Goal: Obtain resource: Obtain resource

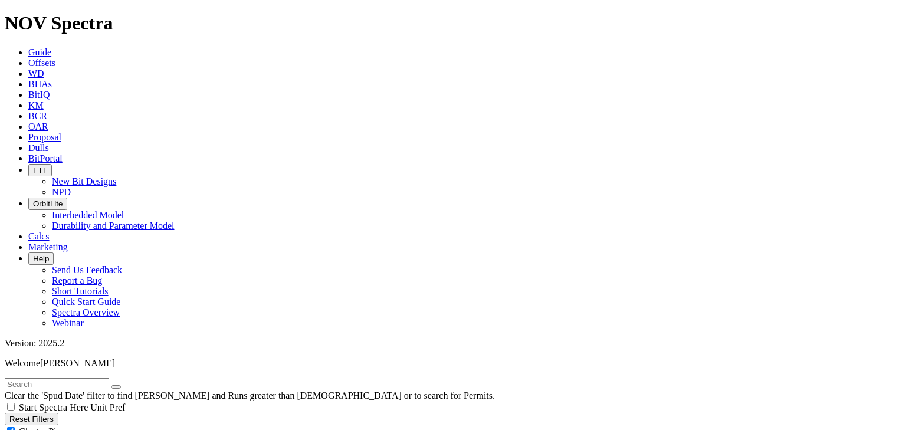
scroll to position [472, 0]
select select
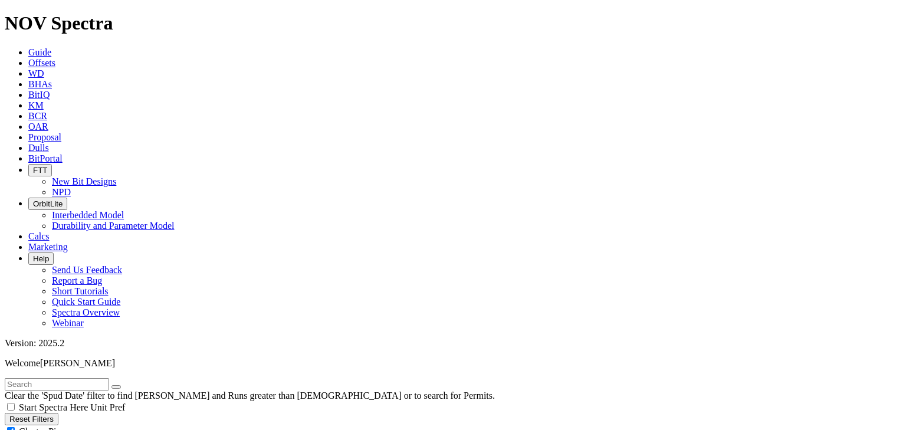
scroll to position [200591, 0]
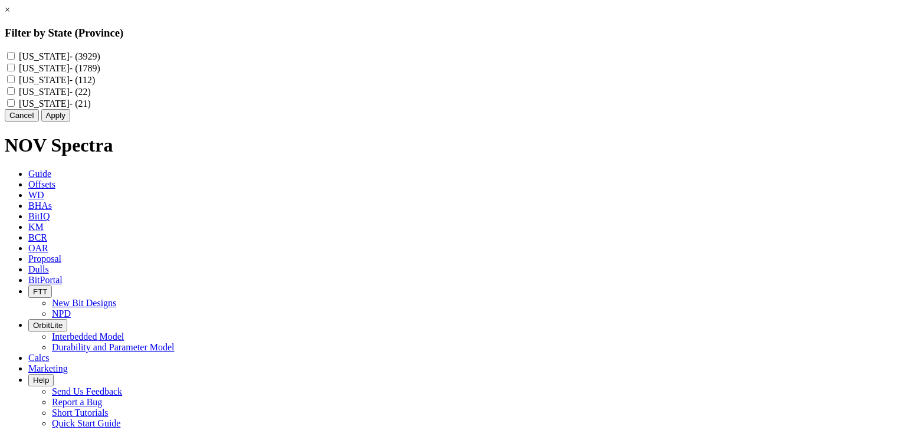
click at [15, 57] on input "Texas - (3929)" at bounding box center [11, 56] width 8 height 8
checkbox input "true"
click at [15, 68] on Mexico "New Mexico - (1789)" at bounding box center [11, 68] width 8 height 8
checkbox Mexico "true"
click at [70, 122] on button "Apply" at bounding box center [55, 115] width 29 height 12
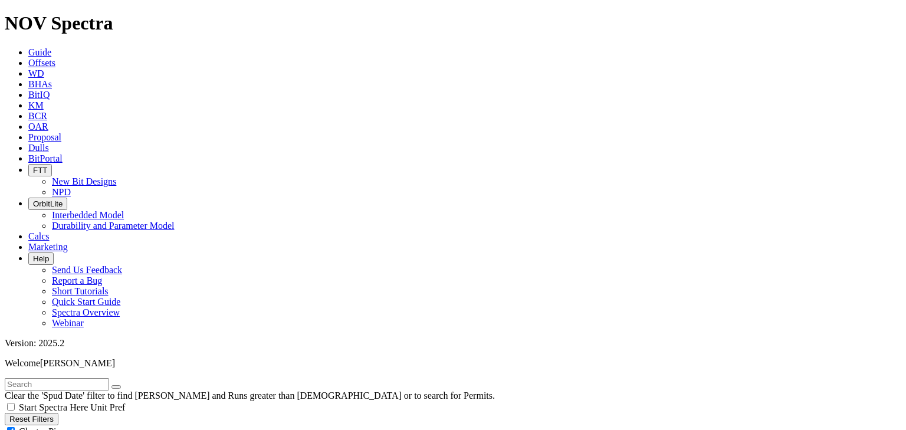
scroll to position [94, 0]
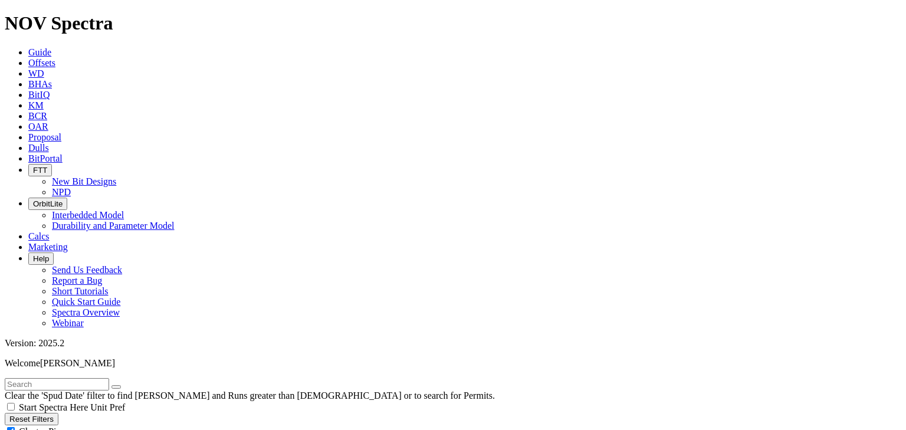
type input "2/1/25"
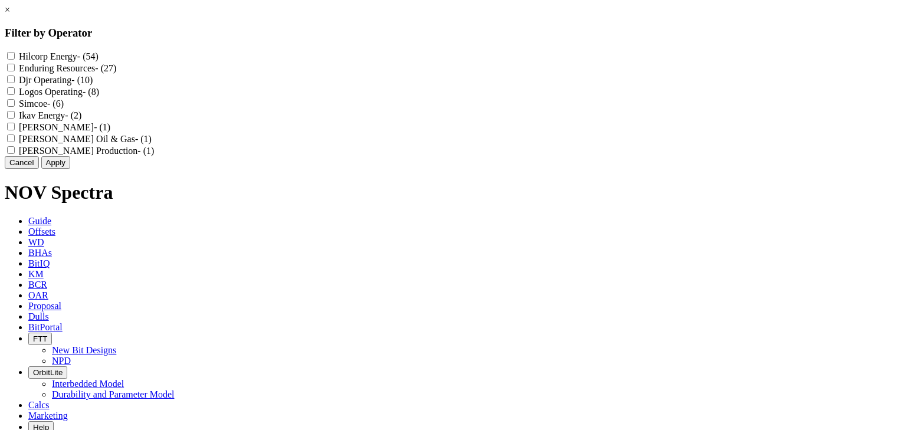
click at [39, 169] on button "Cancel" at bounding box center [22, 162] width 34 height 12
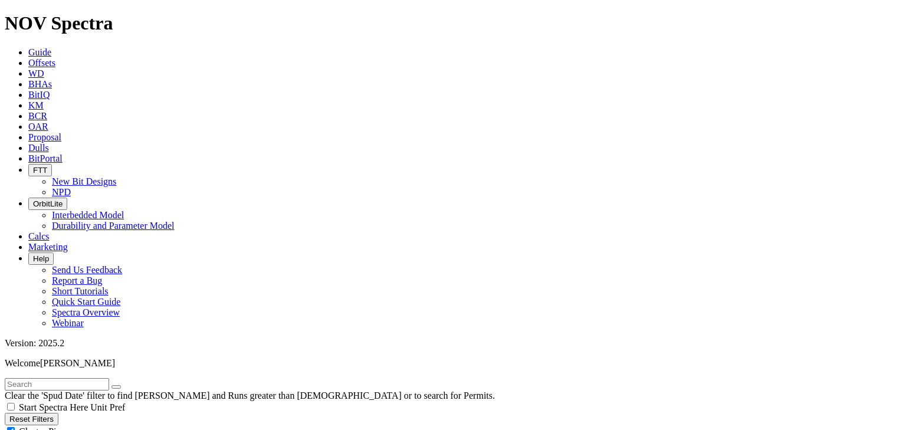
scroll to position [200699, 0]
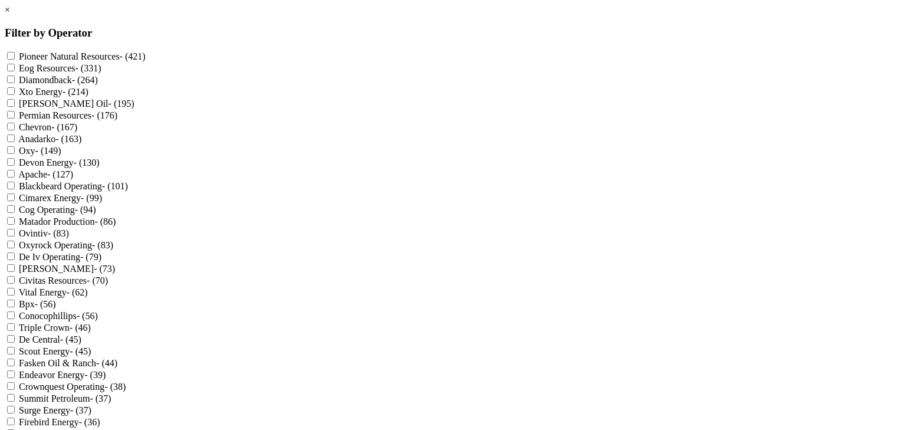
click at [15, 166] on Energy "Devon Energy - (130)" at bounding box center [11, 162] width 8 height 8
checkbox Energy "true"
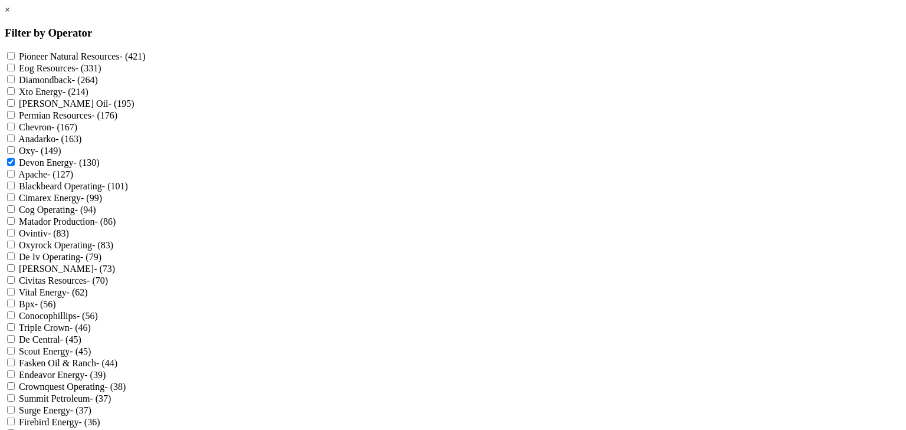
scroll to position [1259, 0]
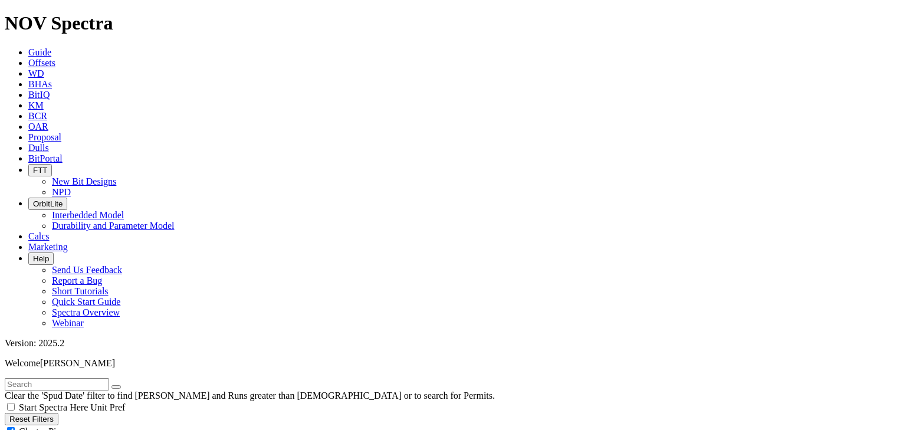
scroll to position [42792, 0]
select select
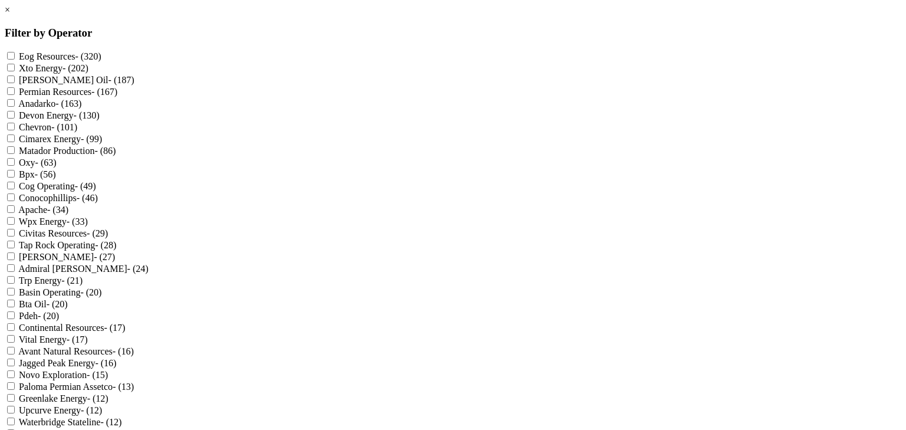
click at [10, 15] on link "×" at bounding box center [7, 10] width 5 height 10
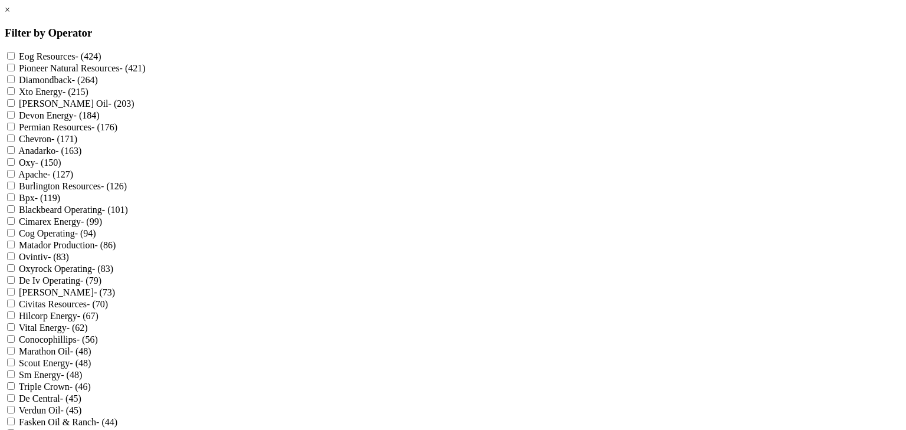
click at [373, 121] on div "Devon Energy - (184)" at bounding box center [453, 115] width 897 height 12
click at [379, 121] on div "Devon Energy - (184)" at bounding box center [453, 115] width 897 height 12
click at [15, 119] on Energy "Devon Energy - (184)" at bounding box center [11, 115] width 8 height 8
checkbox Energy "true"
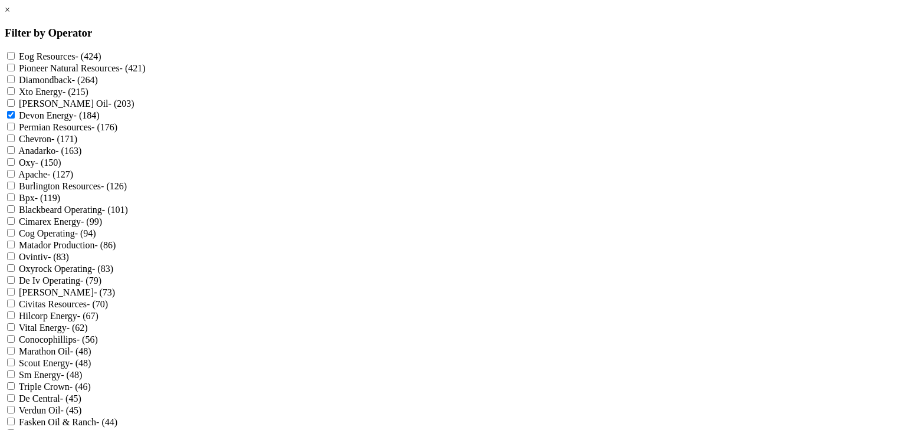
checkbox Energy "true"
drag, startPoint x: 507, startPoint y: 396, endPoint x: 714, endPoint y: 153, distance: 319.3
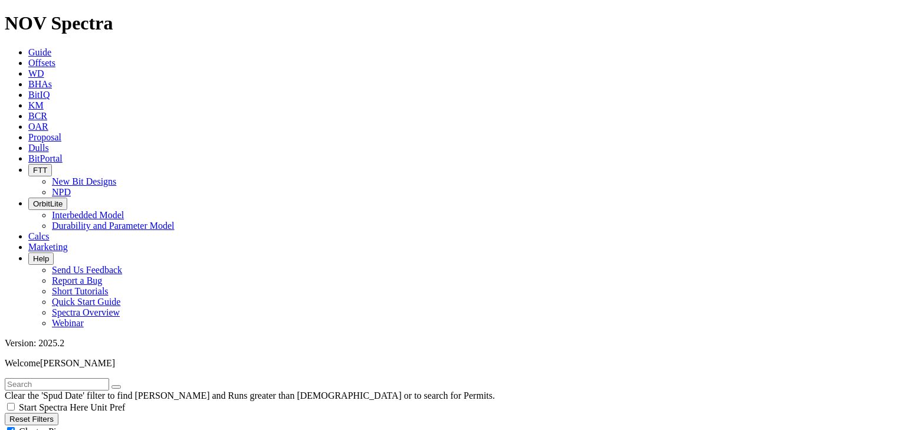
scroll to position [94, 0]
select select
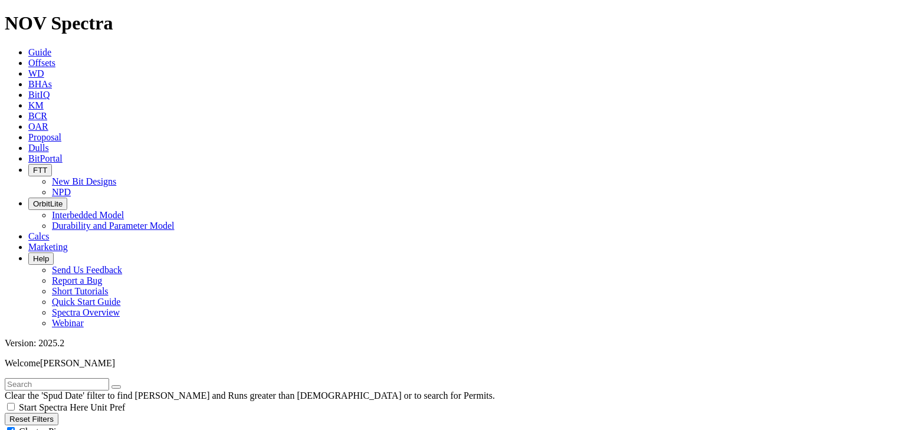
select select
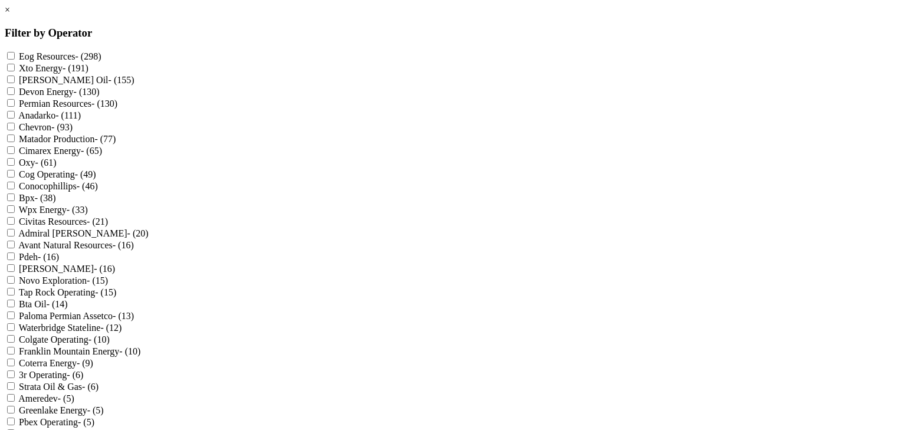
click at [15, 95] on Energy "Devon Energy - (130)" at bounding box center [11, 91] width 8 height 8
checkbox Energy "true"
click at [15, 213] on Energy "Wpx Energy - (33)" at bounding box center [11, 209] width 8 height 8
checkbox Energy "true"
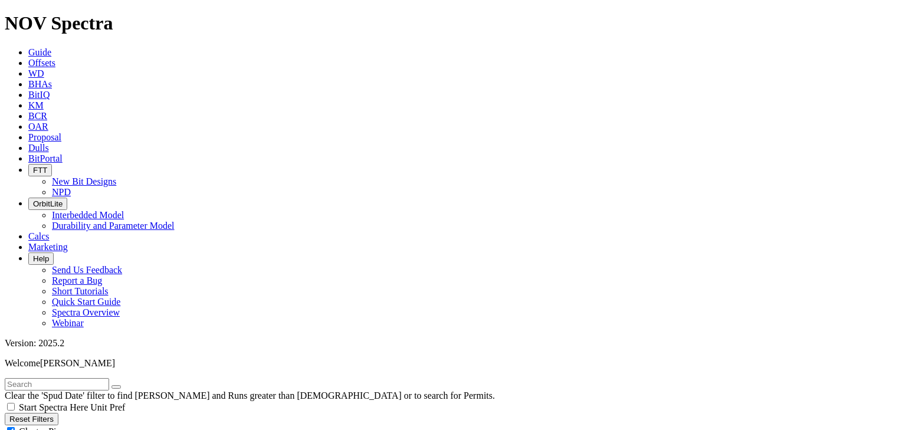
scroll to position [42792, 0]
select select
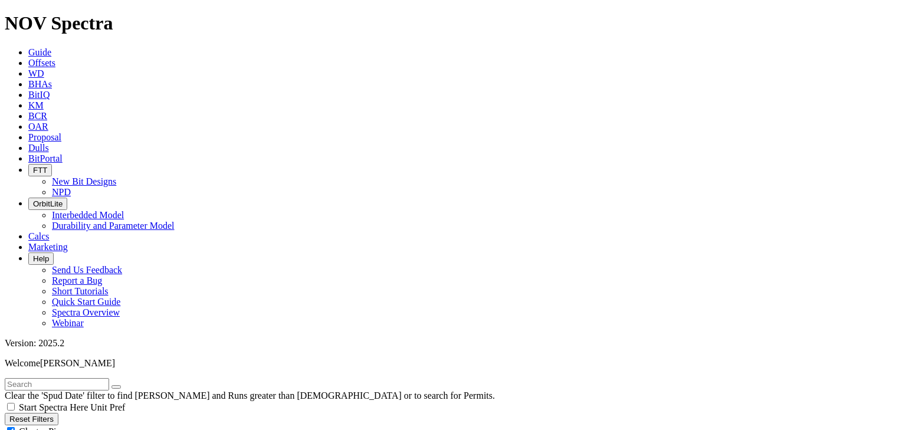
scroll to position [243256, 0]
type input "3/1/25"
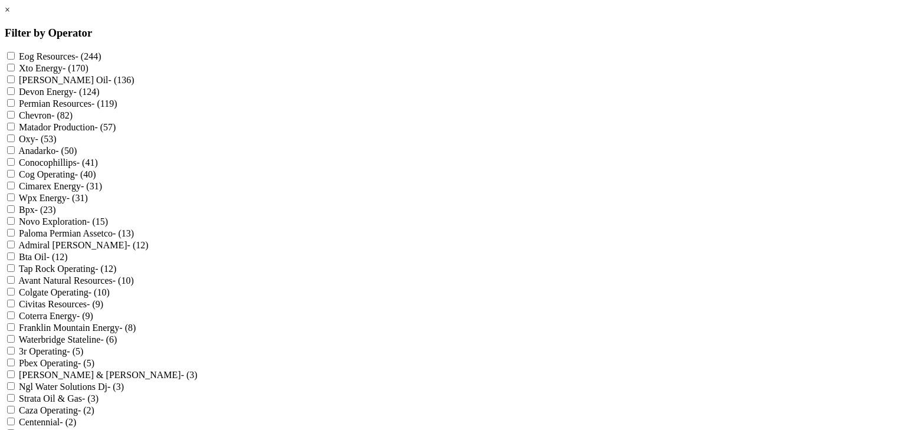
click at [15, 95] on Energy "Devon Energy - (124)" at bounding box center [11, 91] width 8 height 8
checkbox Energy "true"
click at [15, 201] on Energy "Wpx Energy - (31)" at bounding box center [11, 198] width 8 height 8
checkbox Energy "true"
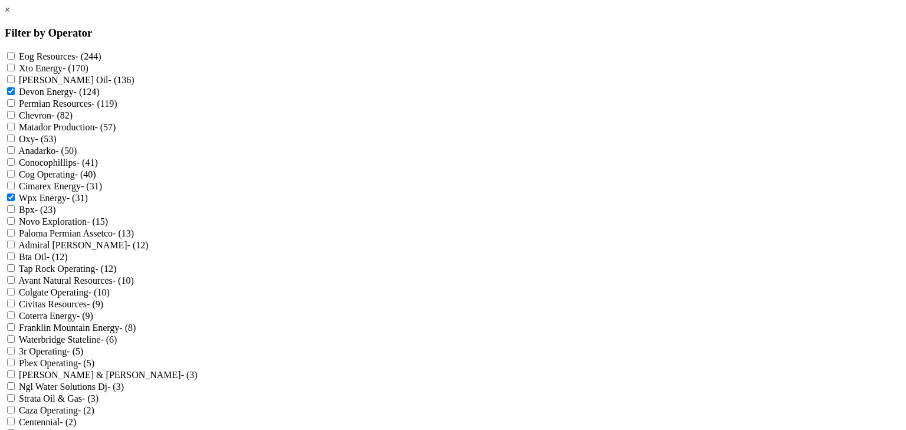
scroll to position [247, 0]
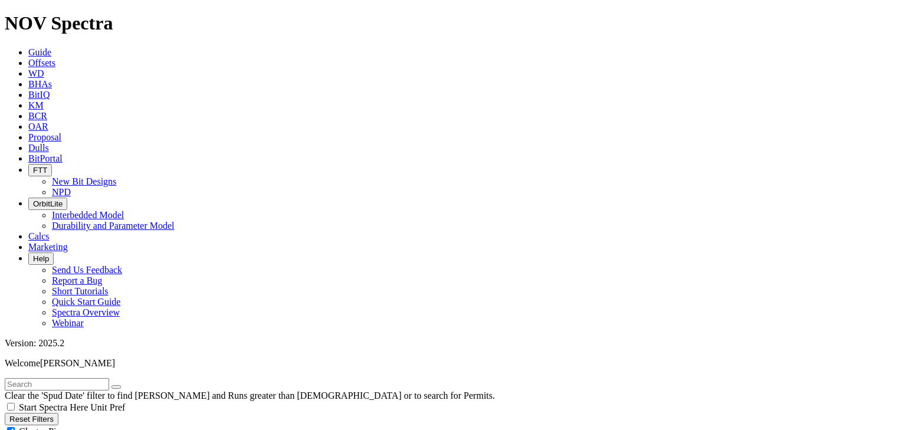
scroll to position [40621, 0]
select select
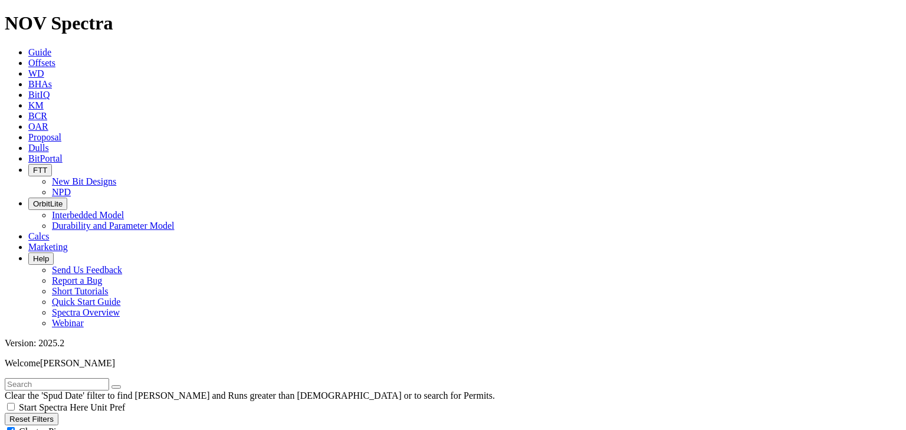
scroll to position [235168, 0]
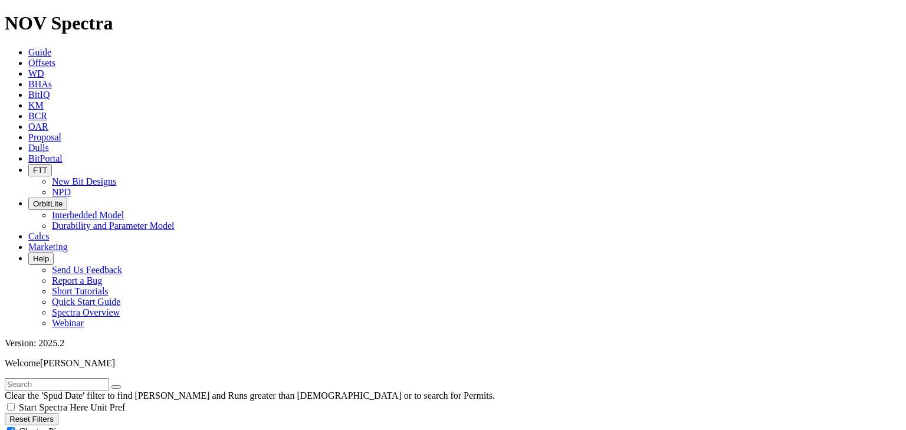
type input "2/1/25"
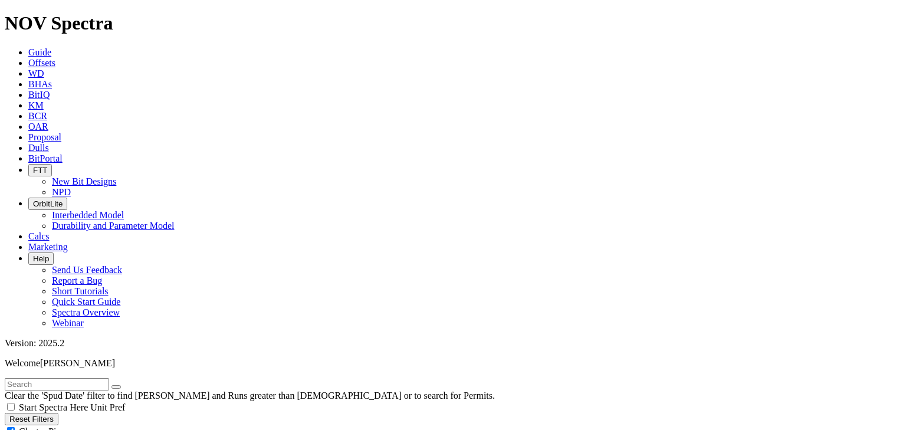
type input "6/9/25"
drag, startPoint x: 25, startPoint y: 212, endPoint x: 4, endPoint y: 212, distance: 21.8
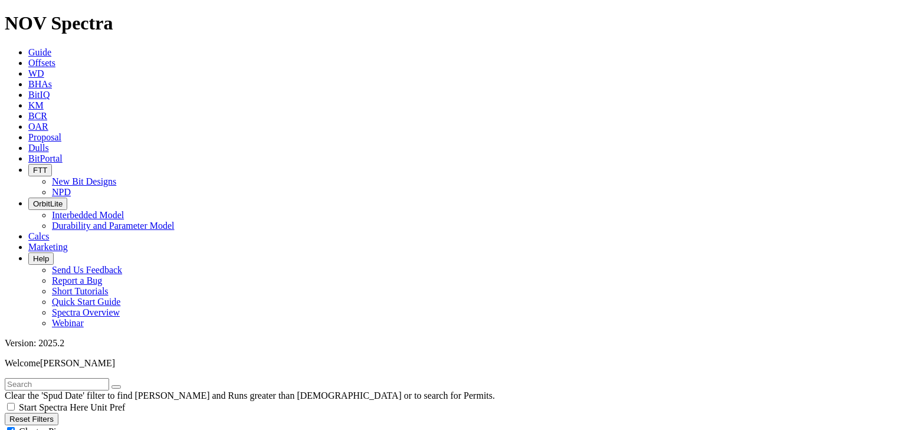
scroll to position [1158, 0]
type input "6/9/25"
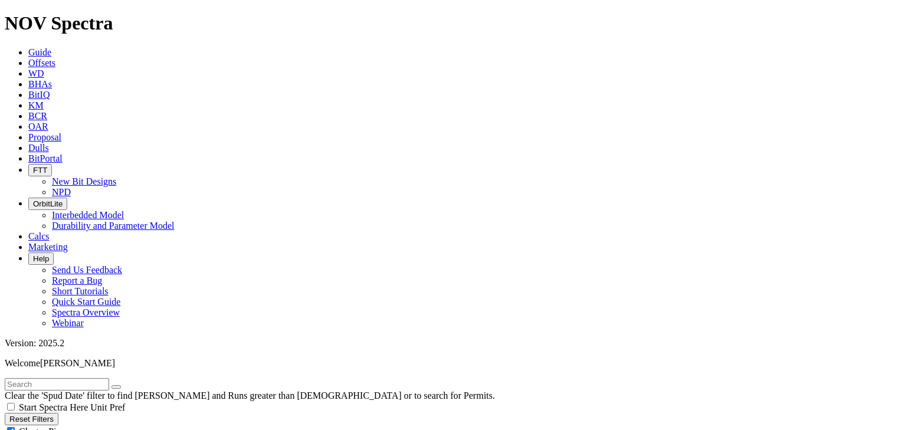
type input "[DATE]"
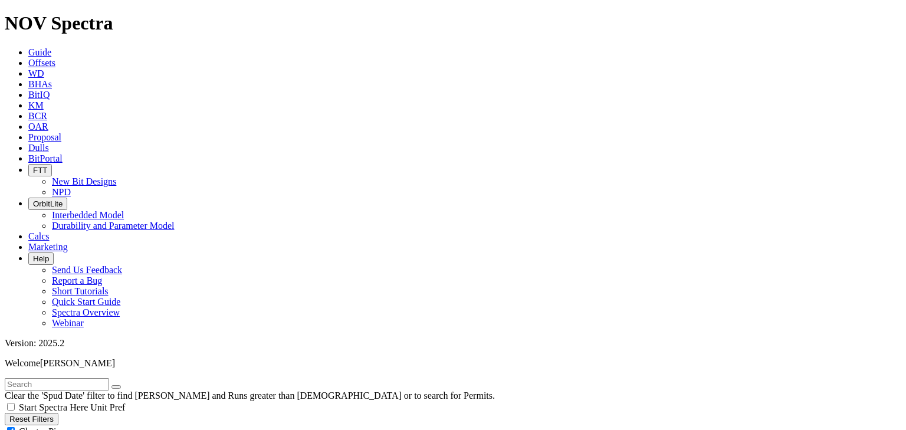
drag, startPoint x: 726, startPoint y: 109, endPoint x: 706, endPoint y: 125, distance: 26.0
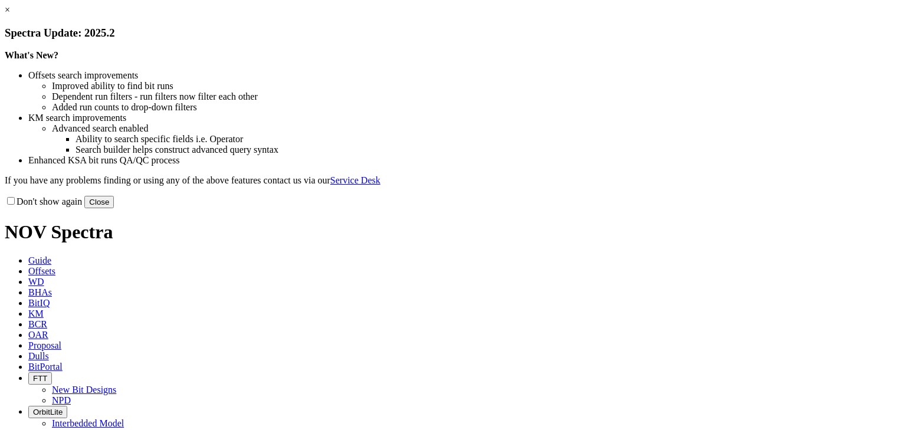
click at [10, 15] on link "×" at bounding box center [7, 10] width 5 height 10
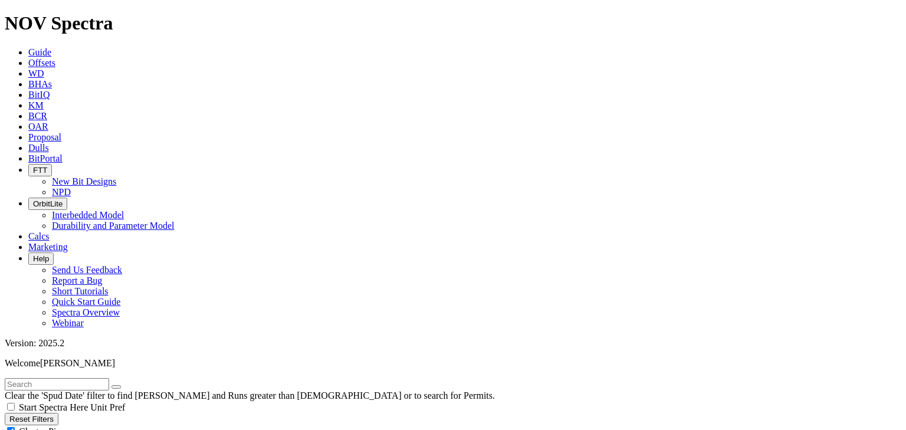
scroll to position [944, 0]
type input "10000"
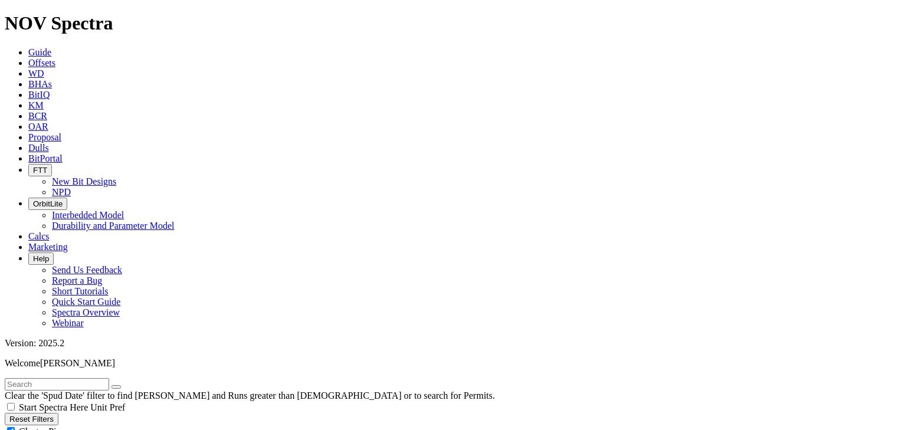
checkbox input "false"
type input "9.6"
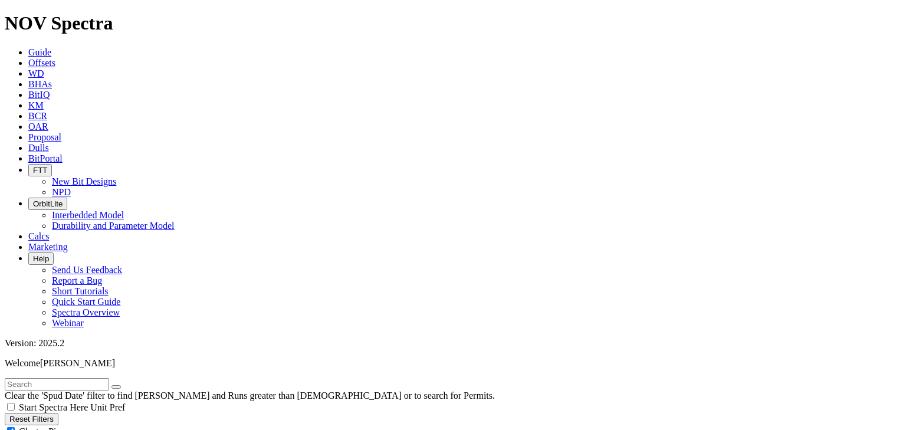
type input "9.9"
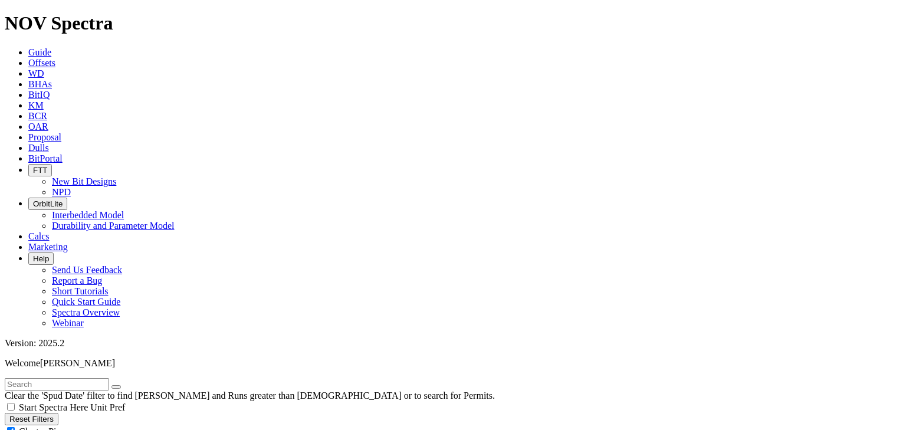
scroll to position [94, 0]
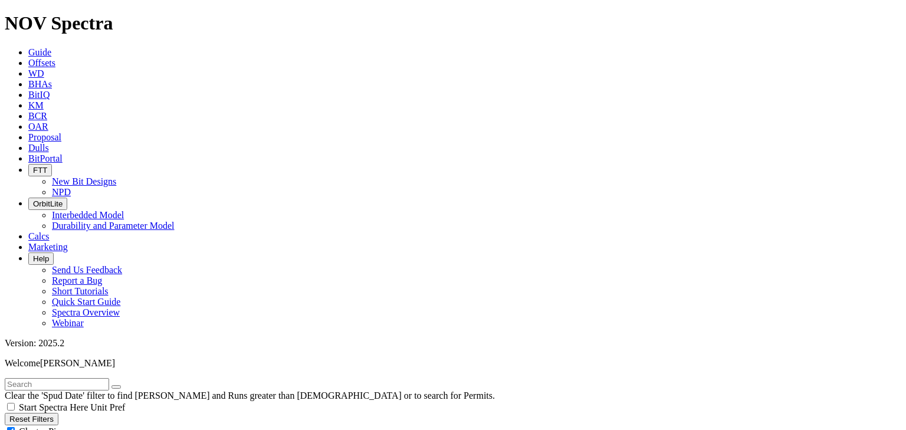
type input "[DATE]"
click at [58, 413] on button "Reset Filters" at bounding box center [32, 419] width 54 height 12
checkbox input "true"
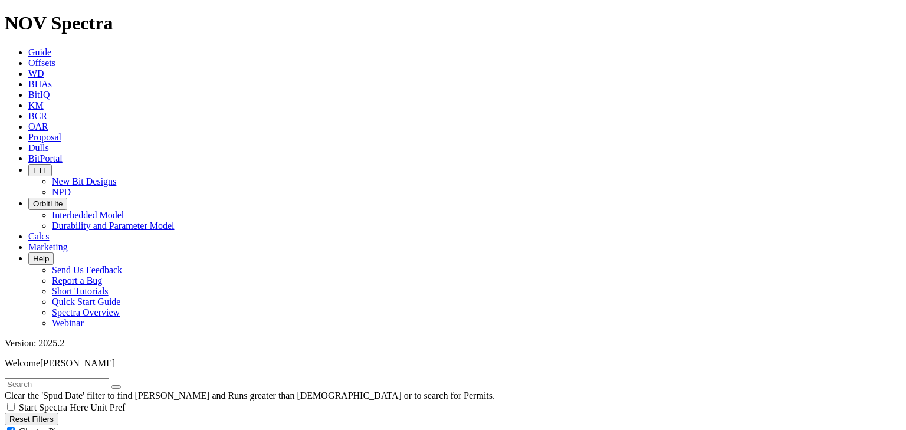
type input "[DATE]"
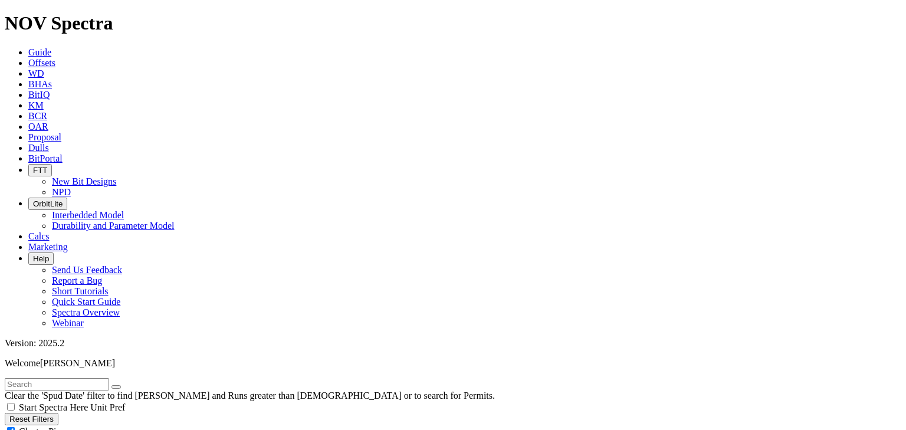
type input "[DATE]"
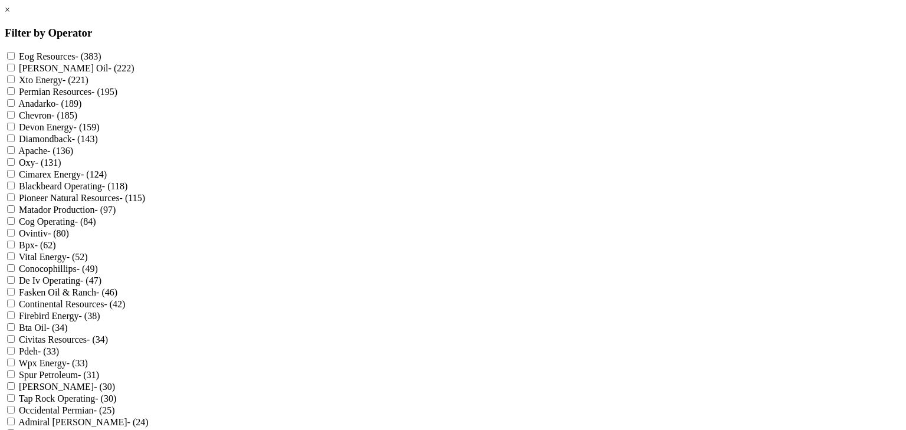
click at [15, 130] on Energy "Devon Energy - (159)" at bounding box center [11, 127] width 8 height 8
checkbox Energy "true"
click at [15, 359] on Energy "Wpx Energy - (33)" at bounding box center [11, 363] width 8 height 8
checkbox Energy "true"
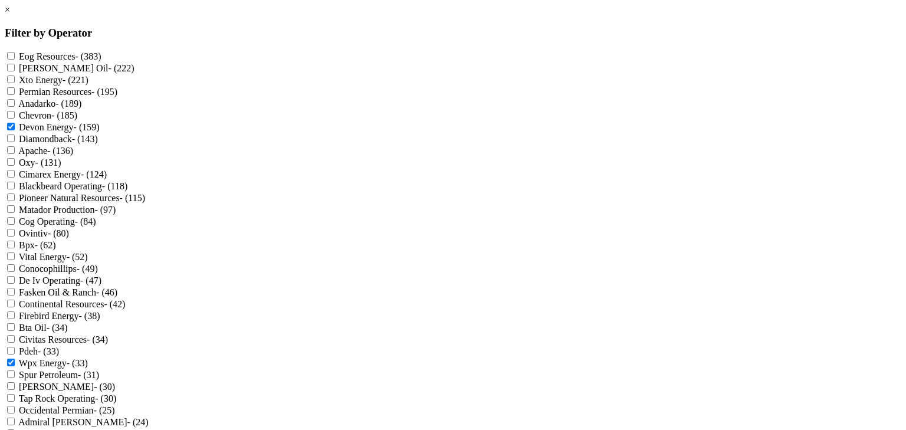
scroll to position [1259, 0]
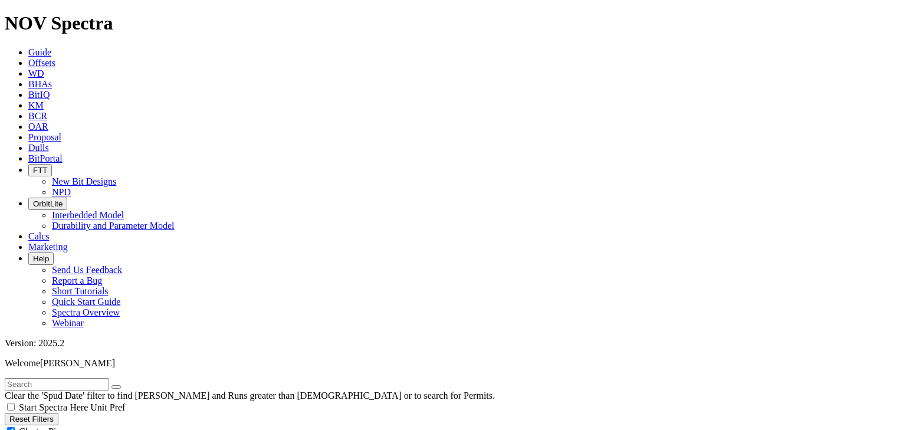
scroll to position [283, 0]
click at [58, 413] on button "Reset Filters" at bounding box center [32, 419] width 54 height 12
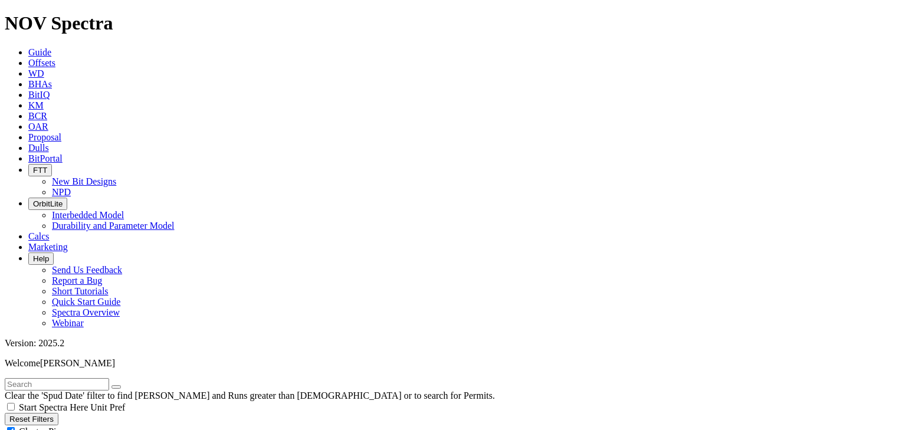
type input "[DATE]"
select select
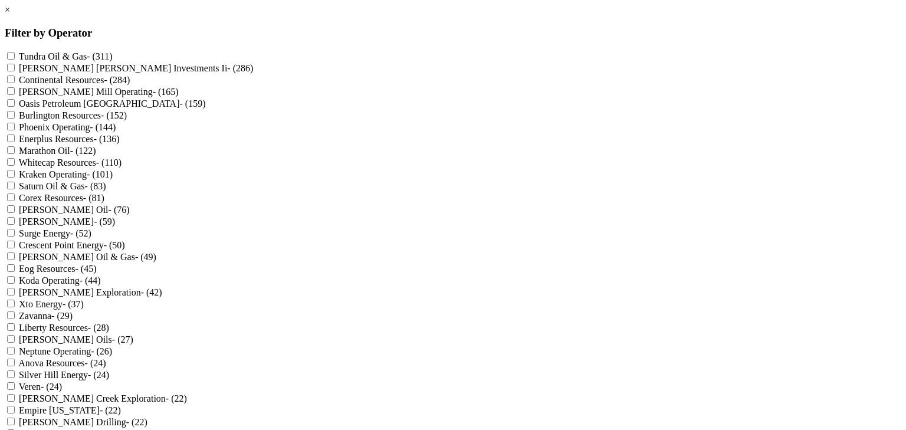
click at [15, 83] on Resources "Continental Resources - (284)" at bounding box center [11, 80] width 8 height 8
checkbox Resources "true"
